Goal: Task Accomplishment & Management: Manage account settings

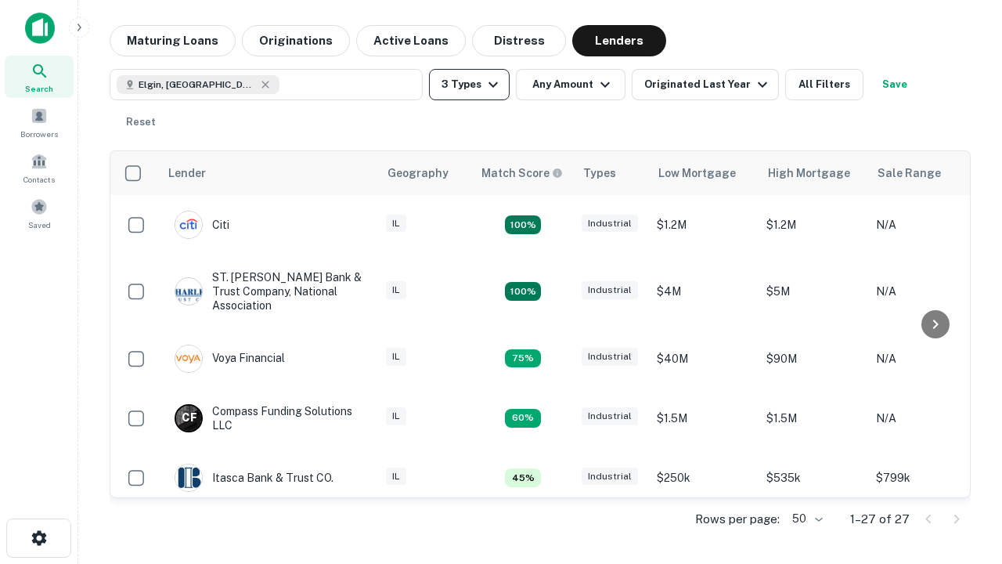
click at [469, 85] on button "3 Types" at bounding box center [469, 84] width 81 height 31
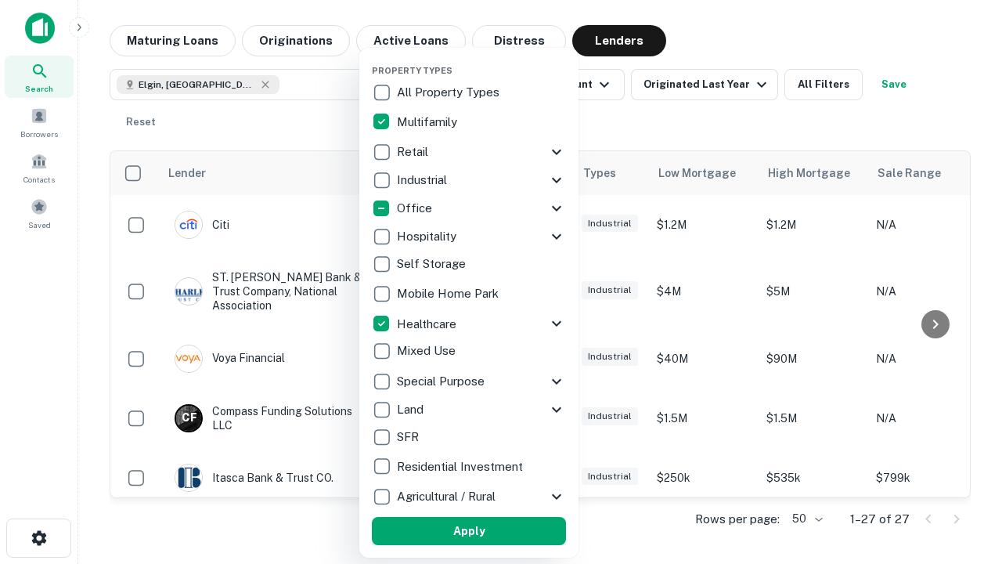
click at [469, 531] on button "Apply" at bounding box center [469, 531] width 194 height 28
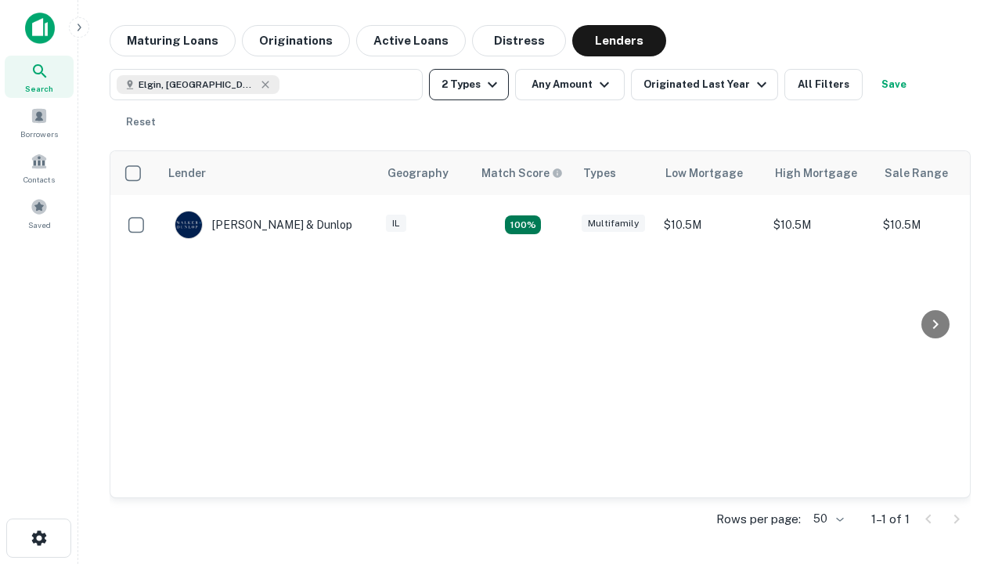
click at [469, 85] on button "2 Types" at bounding box center [469, 84] width 80 height 31
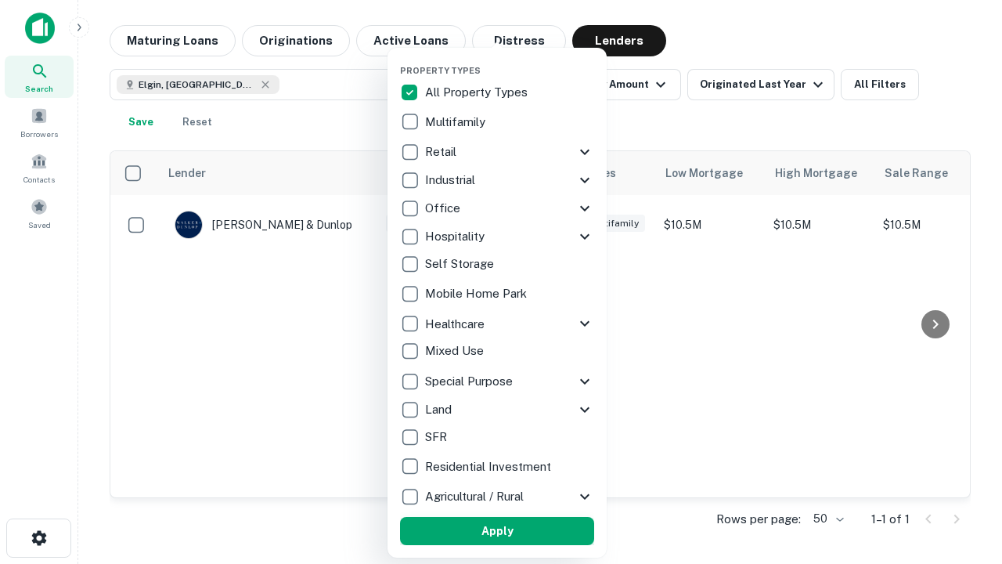
click at [497, 531] on button "Apply" at bounding box center [497, 531] width 194 height 28
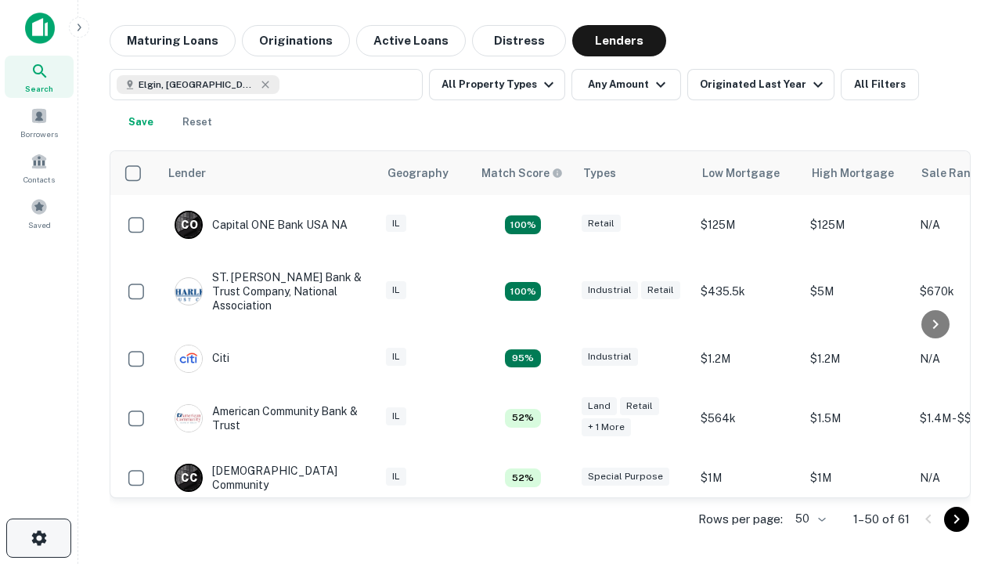
click at [38, 538] on icon "button" at bounding box center [39, 538] width 19 height 19
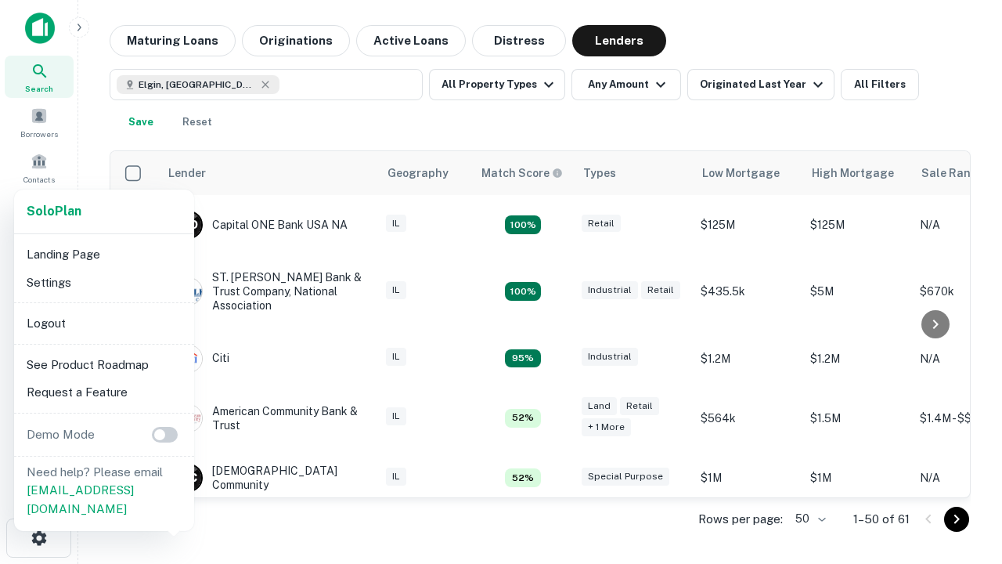
click at [103, 323] on li "Logout" at bounding box center [104, 323] width 168 height 28
